Goal: Communication & Community: Share content

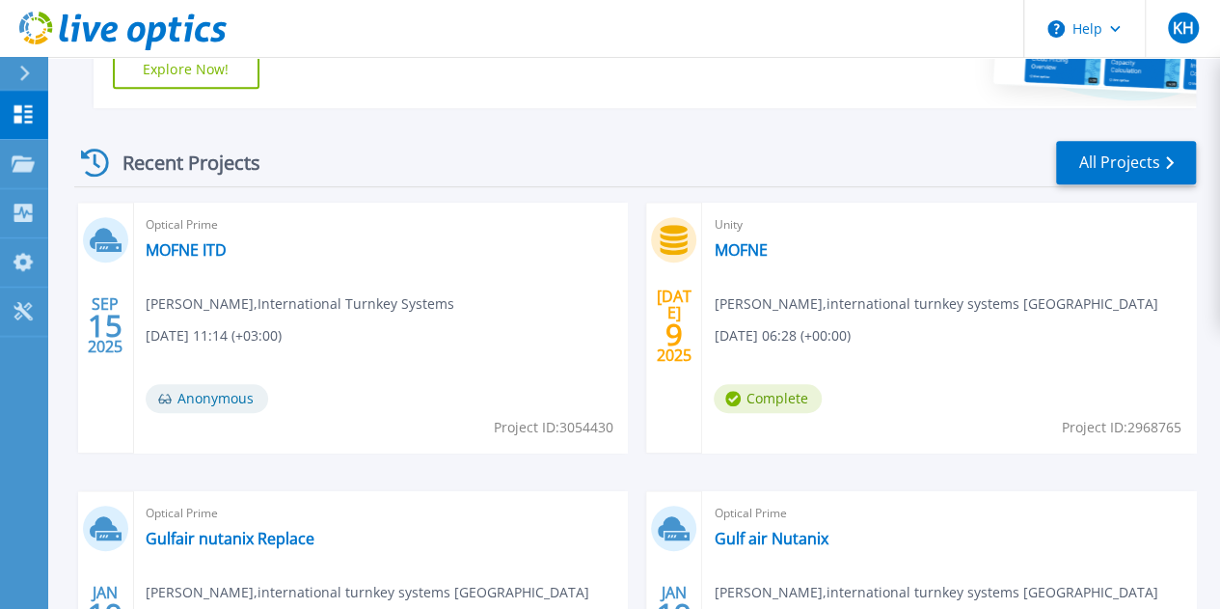
scroll to position [538, 0]
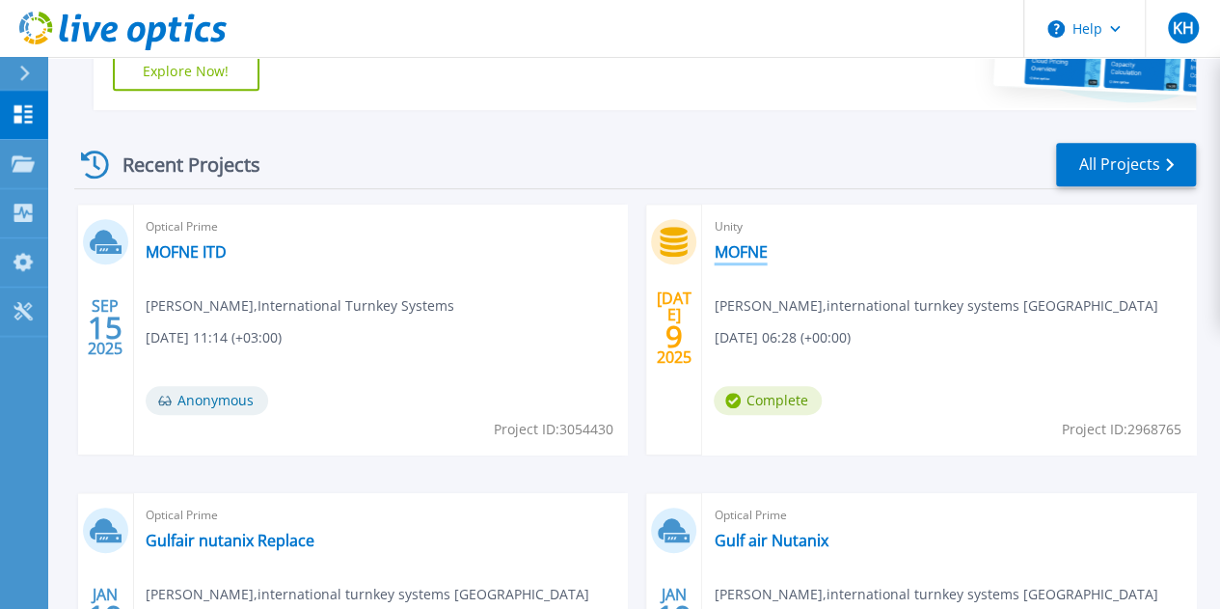
click at [714, 248] on link "MOFNE" at bounding box center [740, 251] width 53 height 19
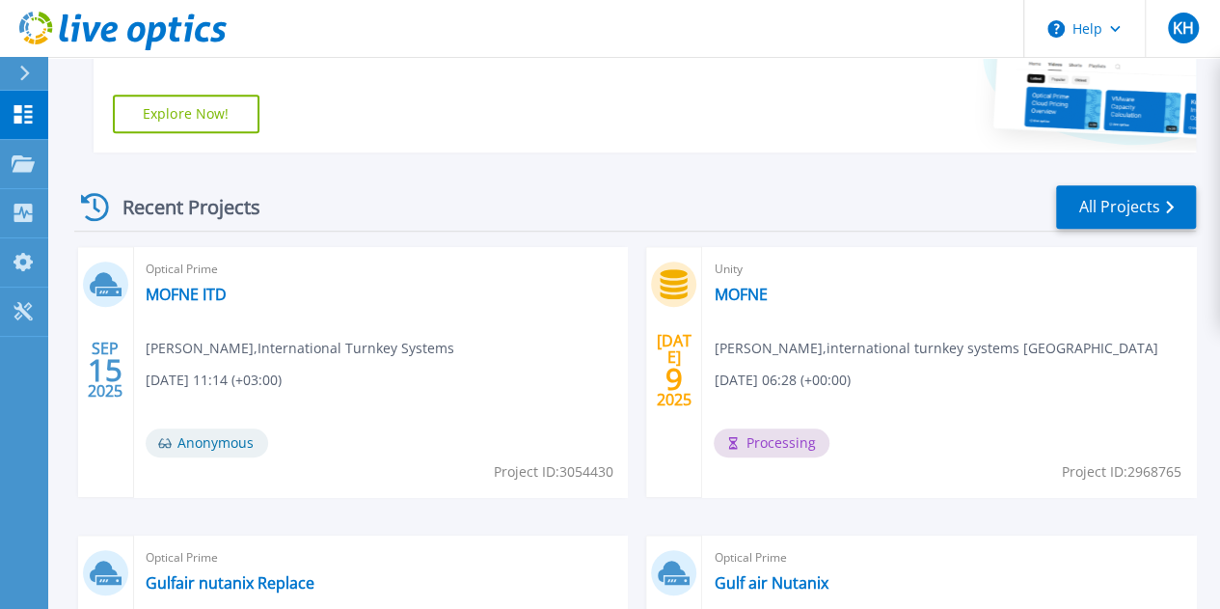
scroll to position [502, 0]
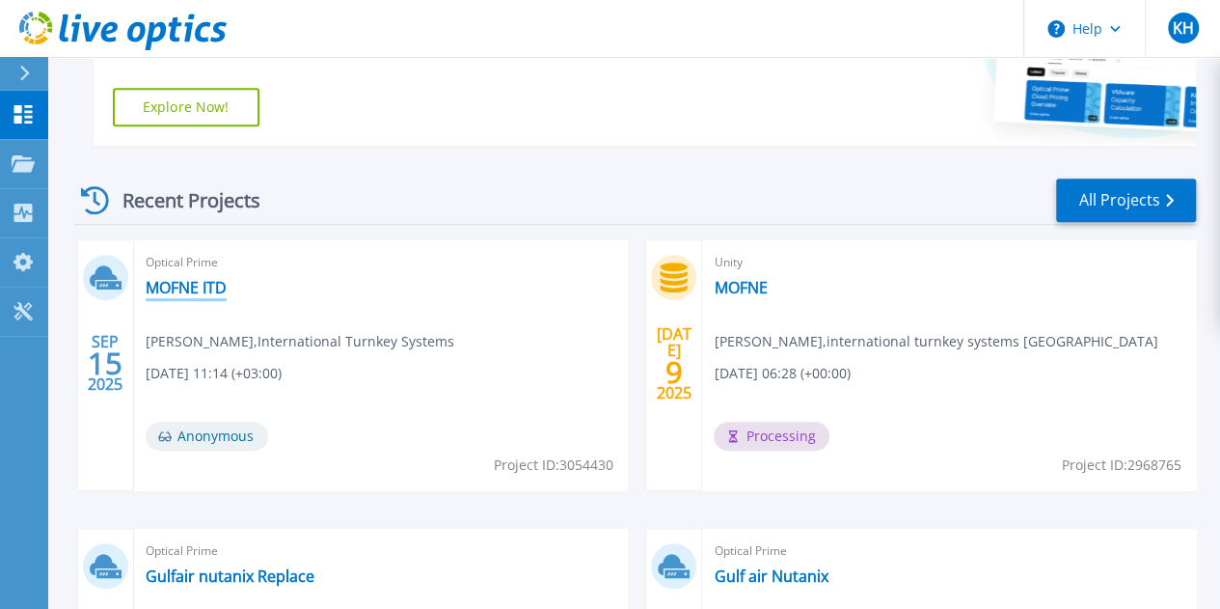
click at [214, 284] on link "MOFNE ITD" at bounding box center [186, 287] width 81 height 19
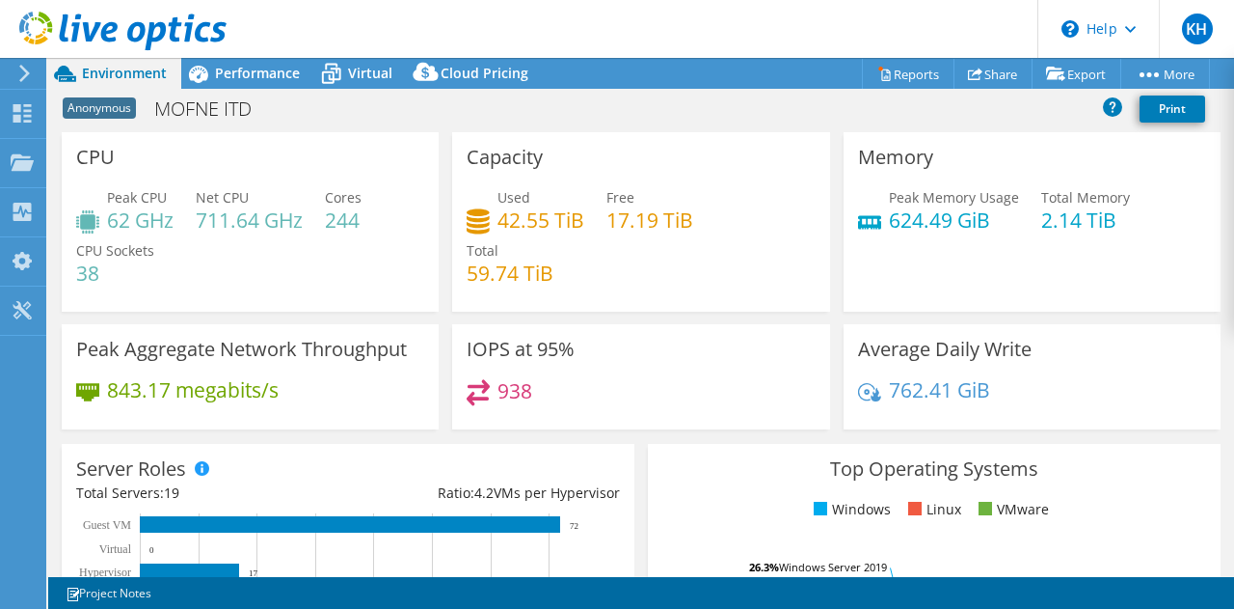
select select "USD"
click at [1191, 118] on link "Print" at bounding box center [1173, 108] width 66 height 27
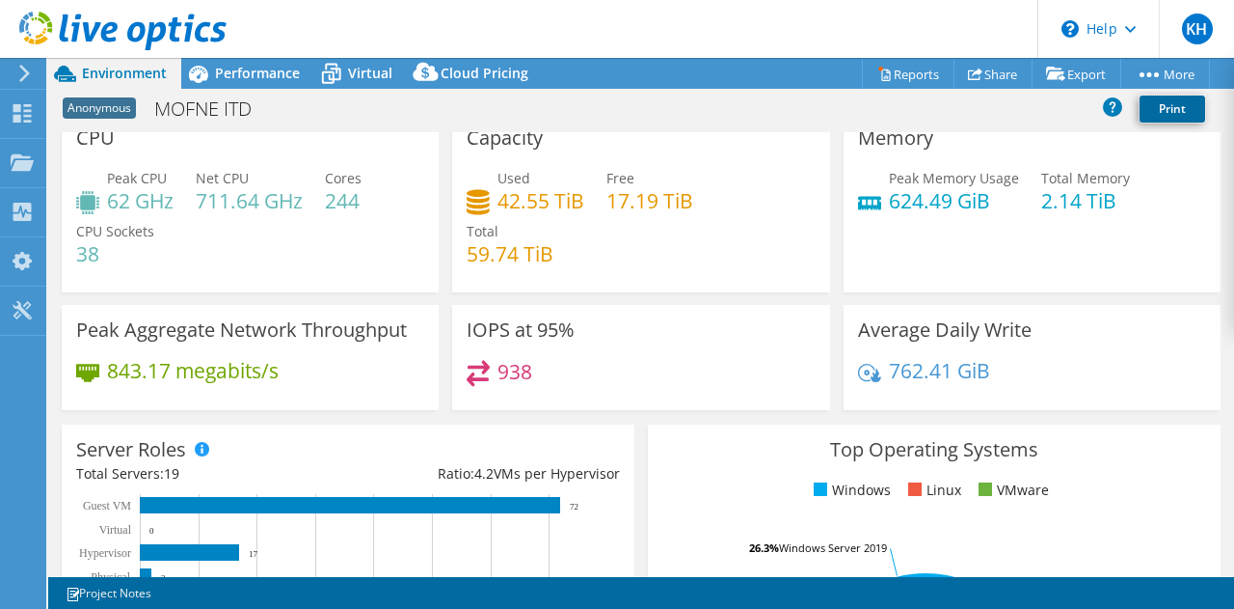
scroll to position [18, 0]
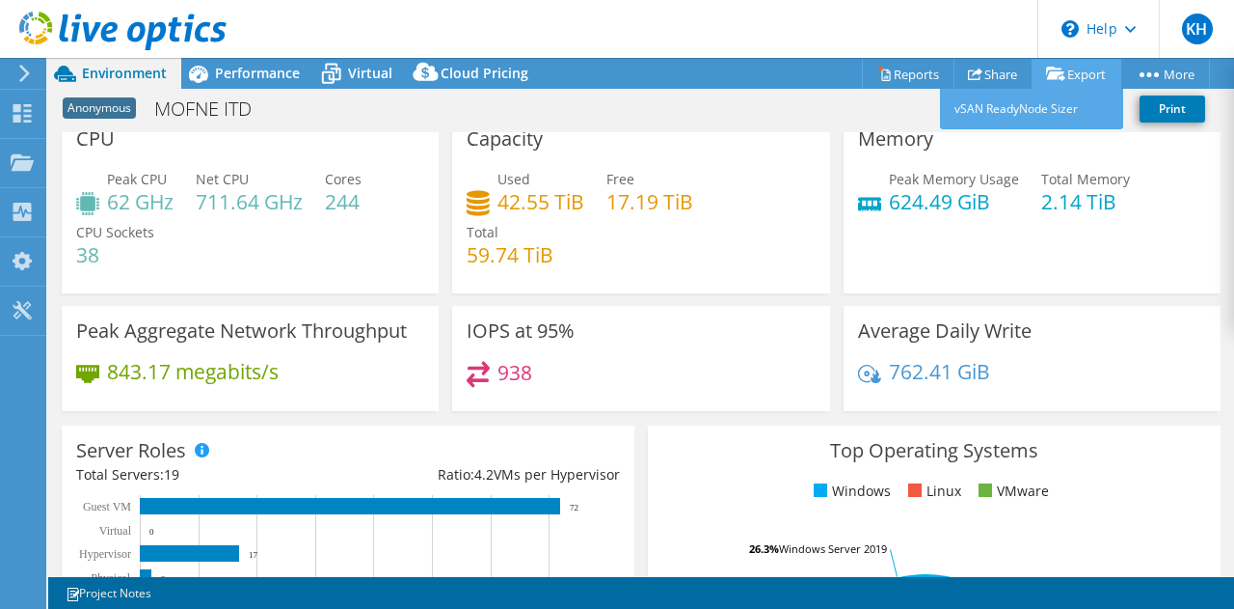
click at [1078, 74] on link "Export" at bounding box center [1077, 74] width 90 height 30
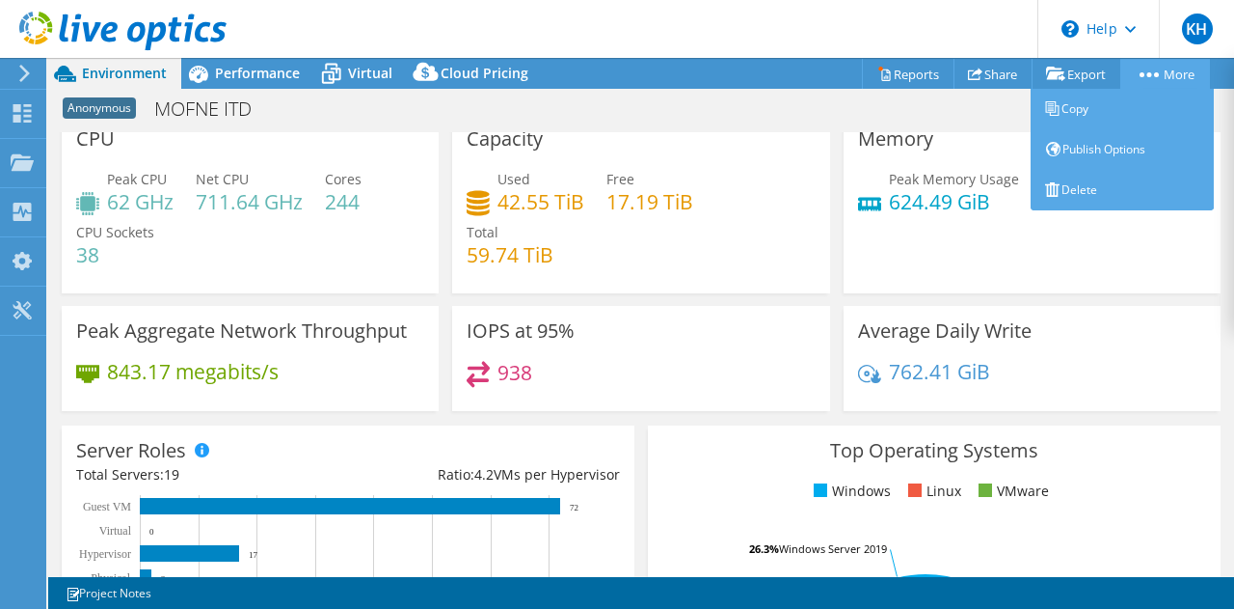
click at [1140, 73] on circle at bounding box center [1142, 74] width 5 height 5
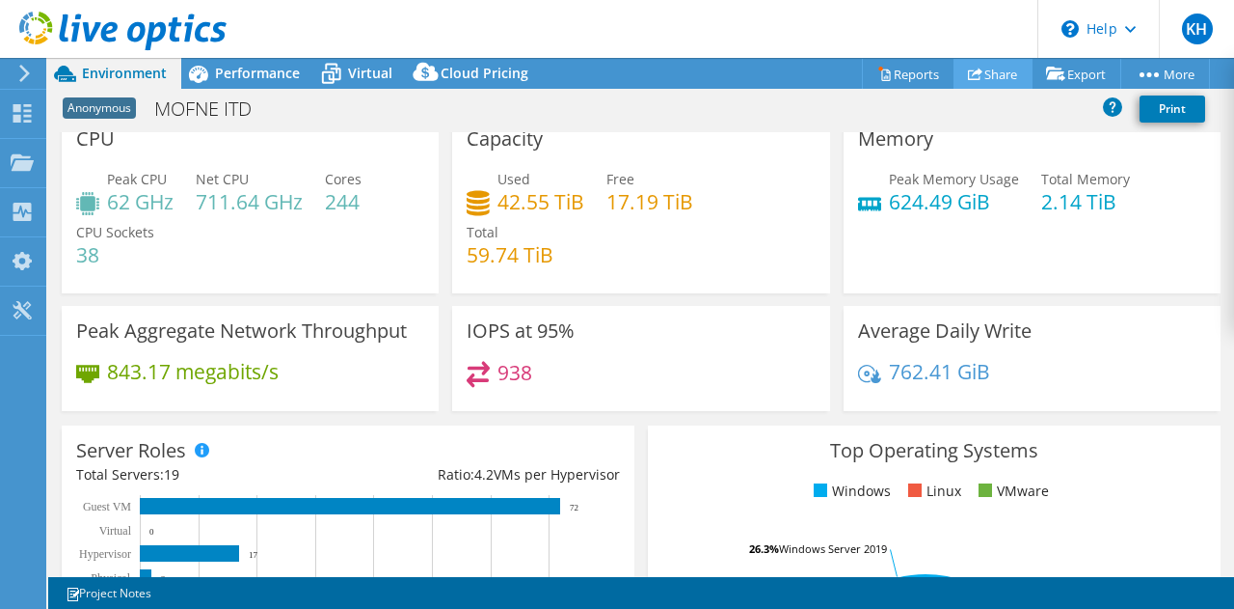
click at [990, 69] on link "Share" at bounding box center [993, 74] width 79 height 30
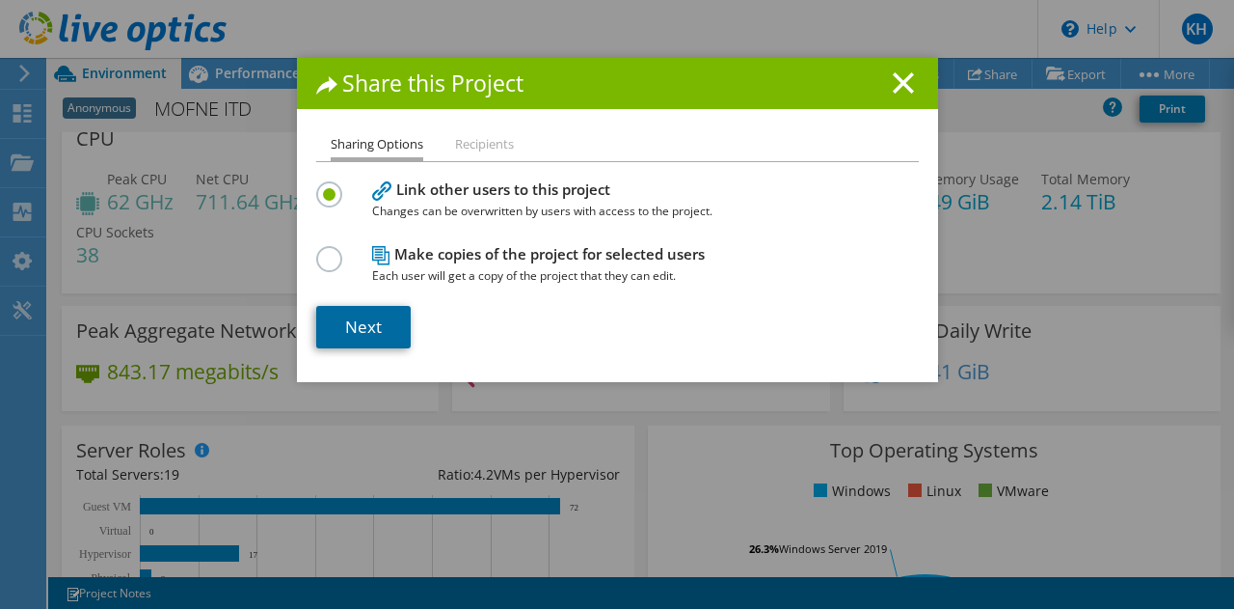
click at [370, 318] on link "Next" at bounding box center [363, 327] width 95 height 42
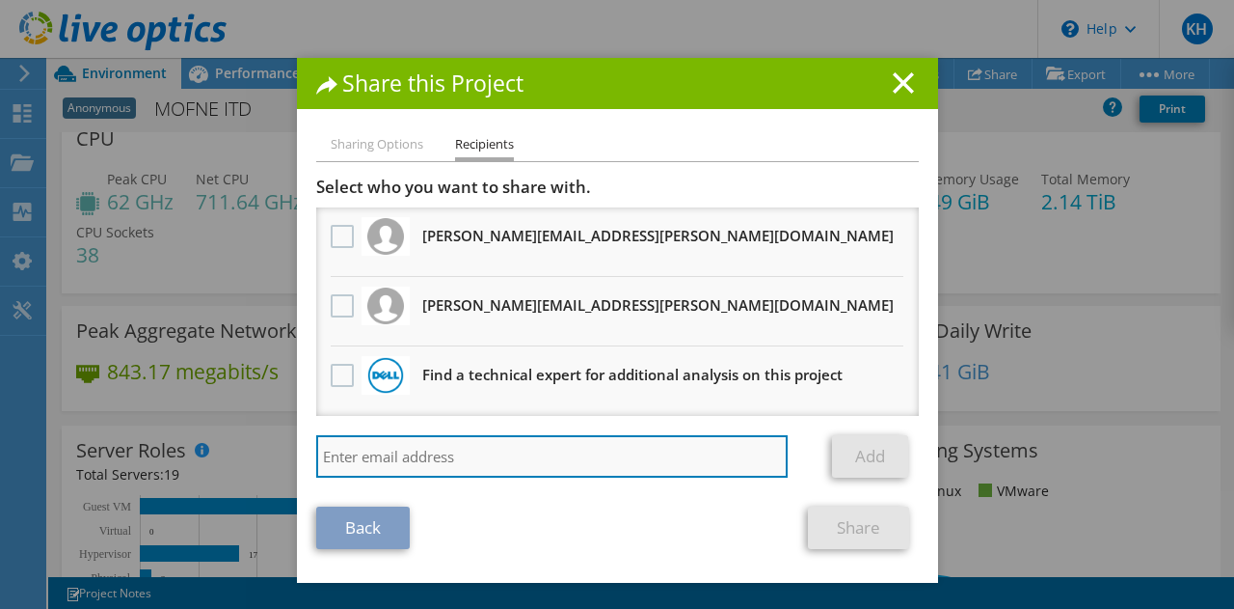
click at [508, 458] on input "search" at bounding box center [552, 456] width 473 height 42
paste input ".elkomy@dell.com"
type input "omar.elkomy@dell.com"
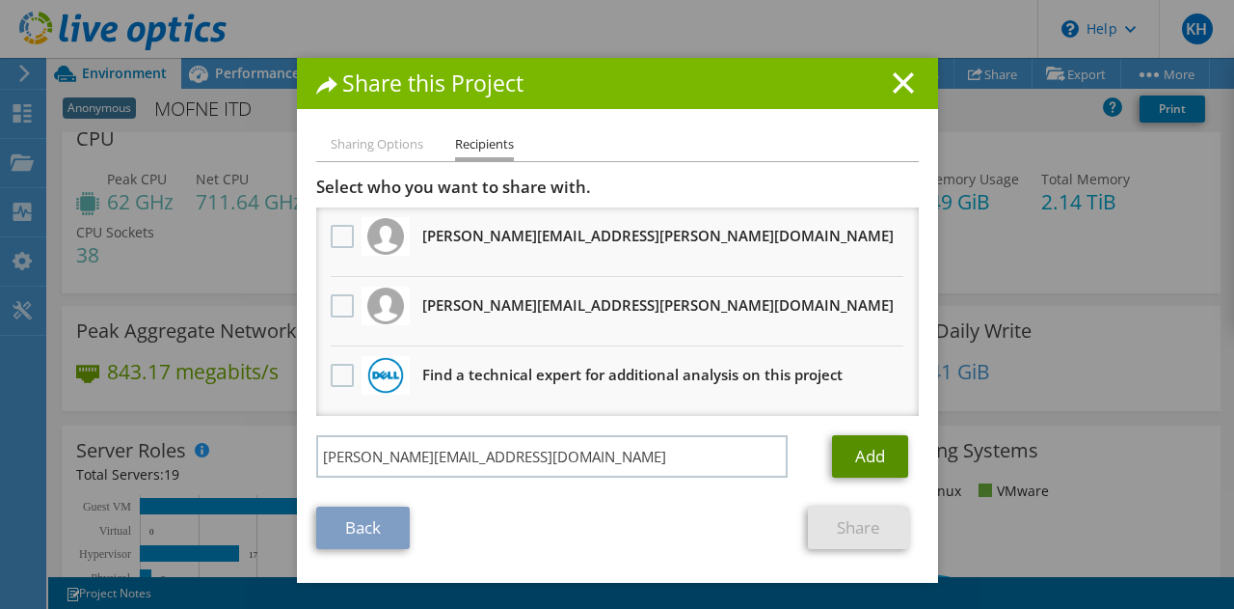
click at [873, 447] on link "Add" at bounding box center [870, 456] width 76 height 42
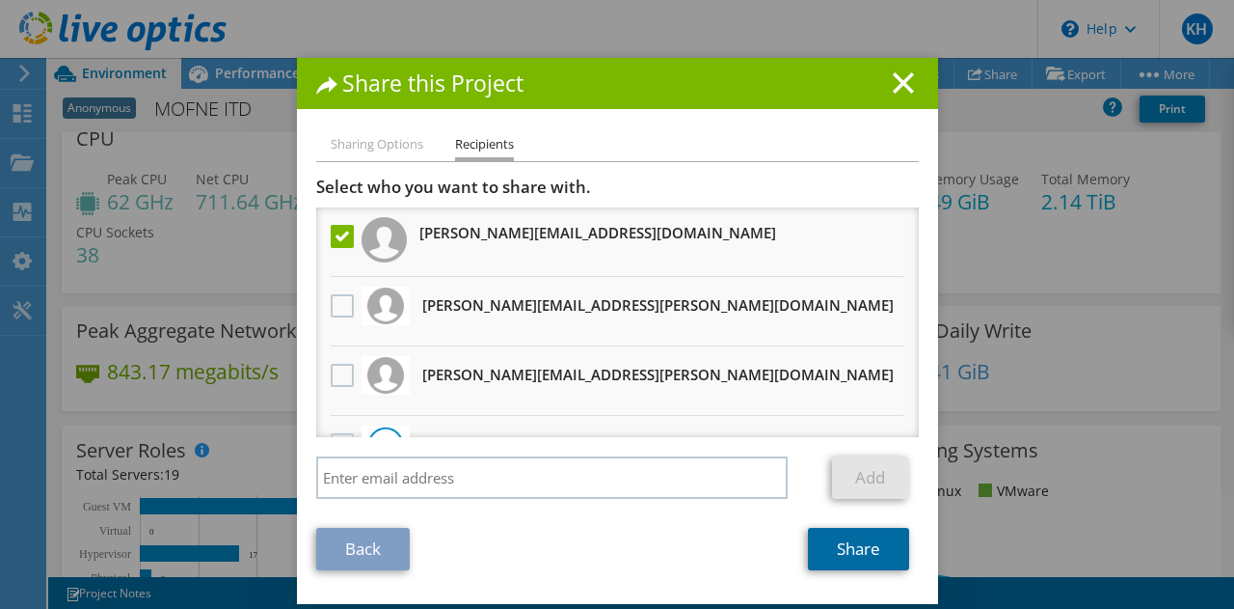
click at [837, 547] on link "Share" at bounding box center [858, 548] width 101 height 42
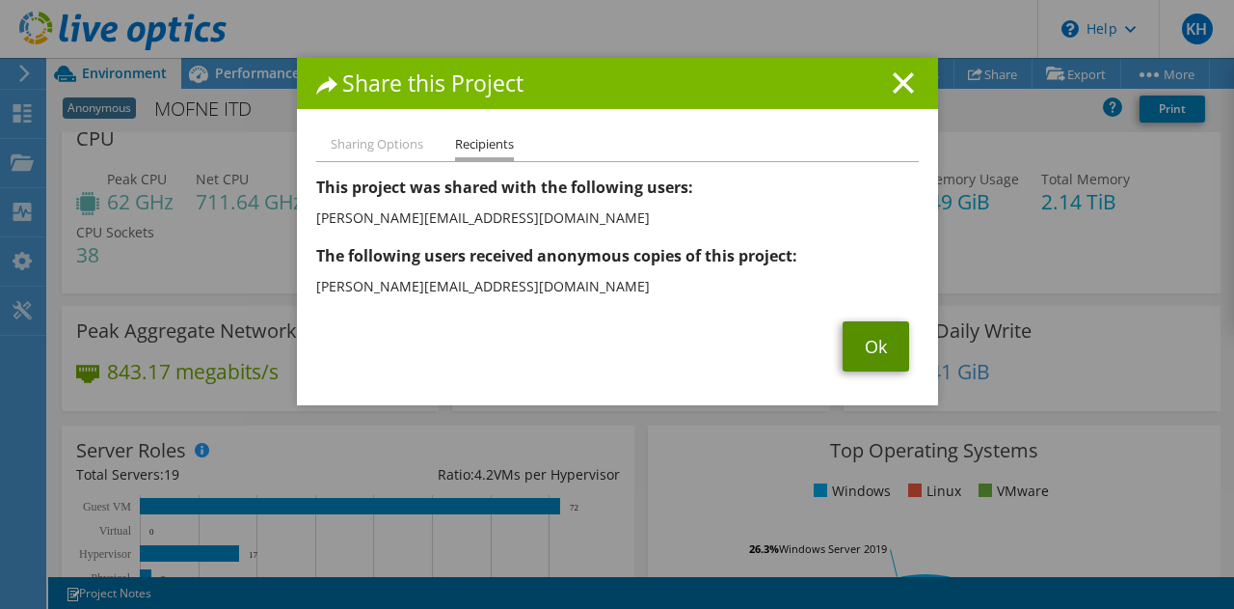
click at [888, 343] on link "Ok" at bounding box center [876, 346] width 67 height 50
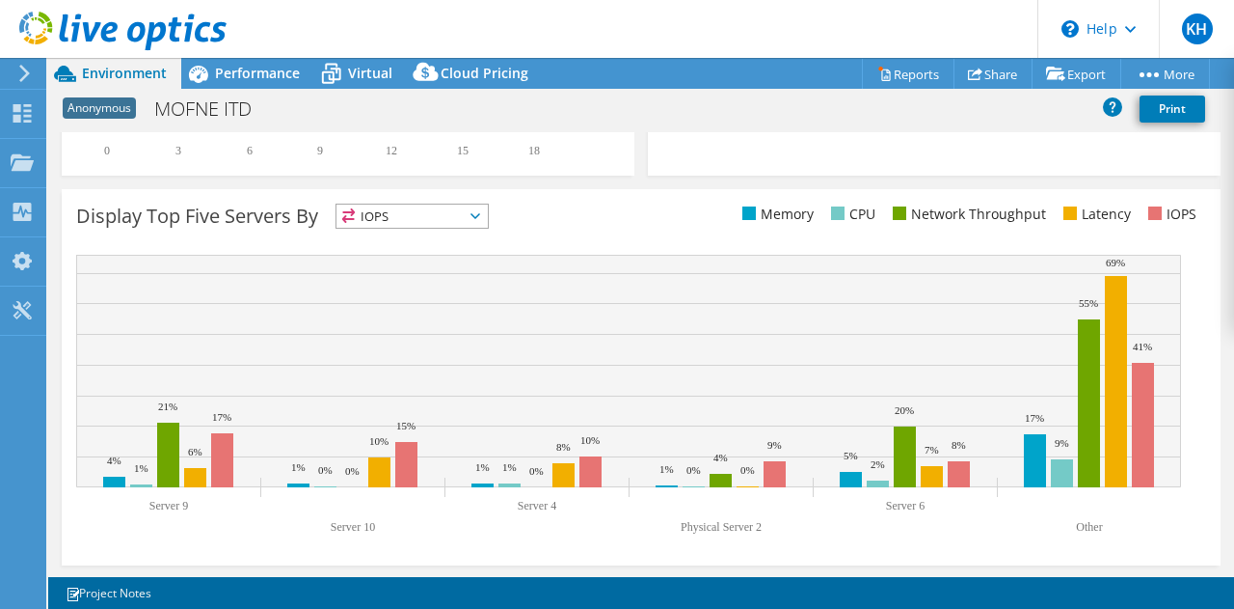
scroll to position [0, 0]
